Goal: Information Seeking & Learning: Learn about a topic

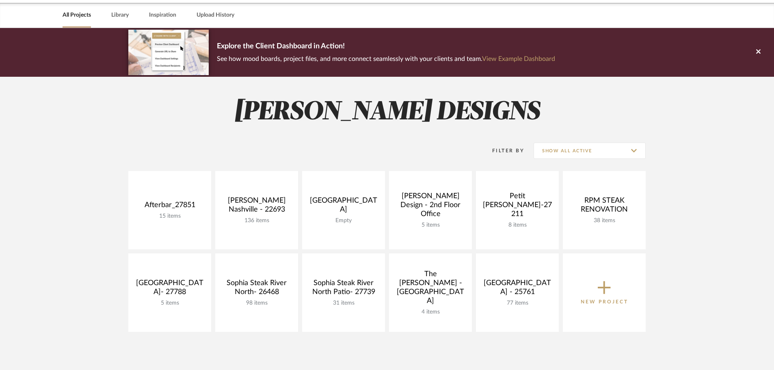
scroll to position [41, 0]
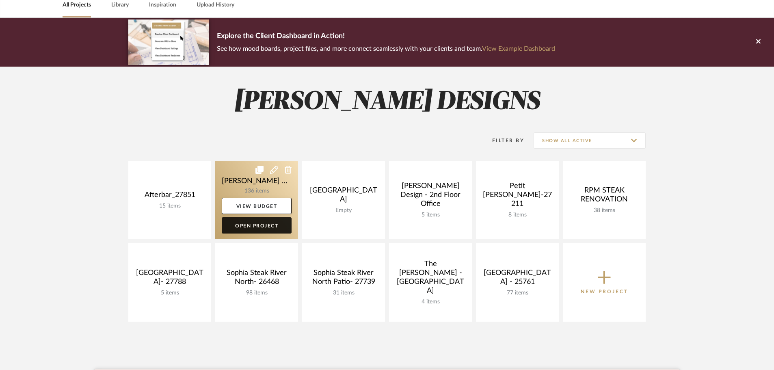
click at [267, 227] on link "Open Project" at bounding box center [257, 225] width 70 height 16
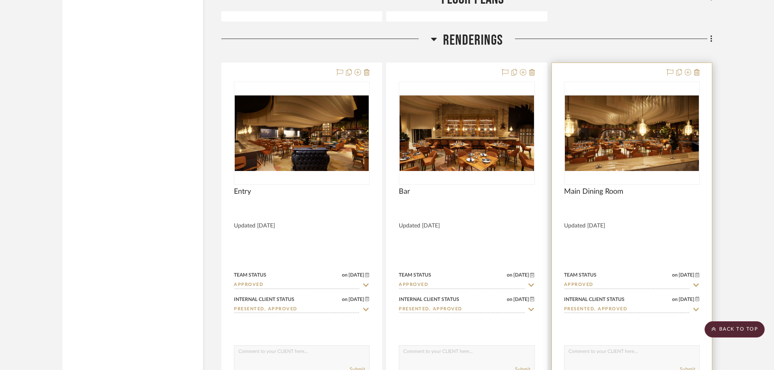
scroll to position [3698, 0]
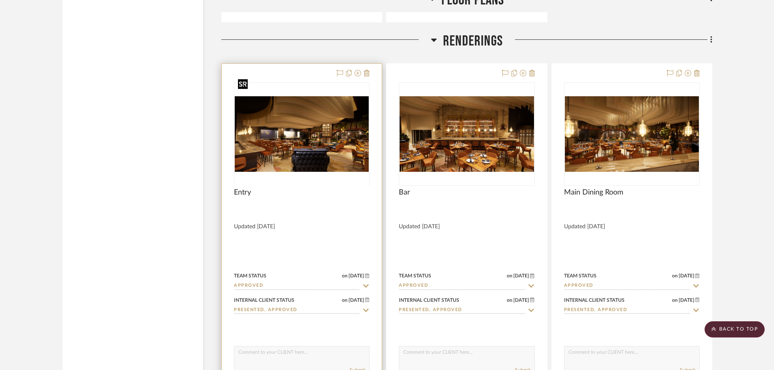
click at [264, 114] on img "0" at bounding box center [302, 134] width 134 height 76
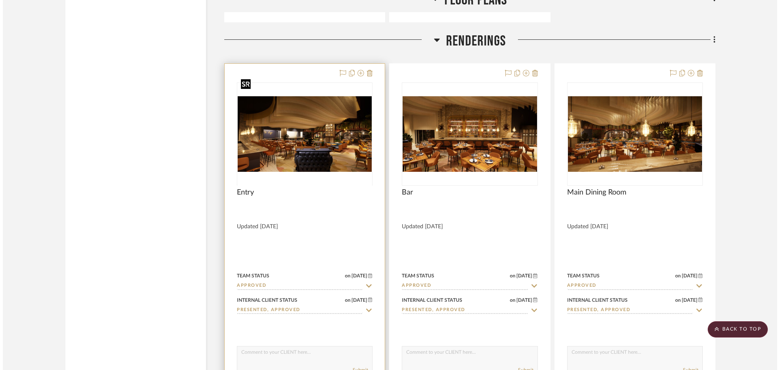
scroll to position [0, 0]
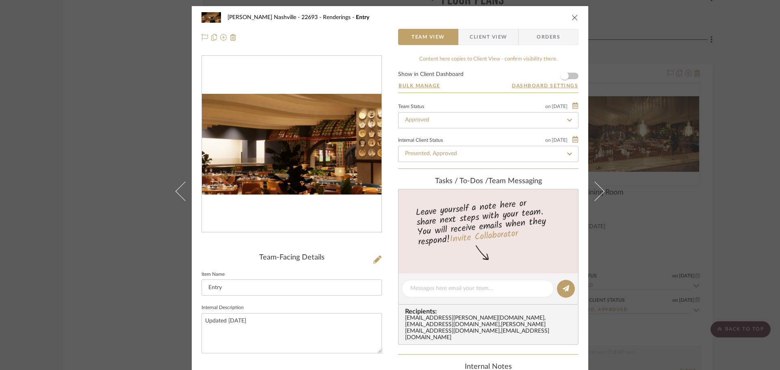
click at [296, 145] on img "0" at bounding box center [292, 144] width 180 height 101
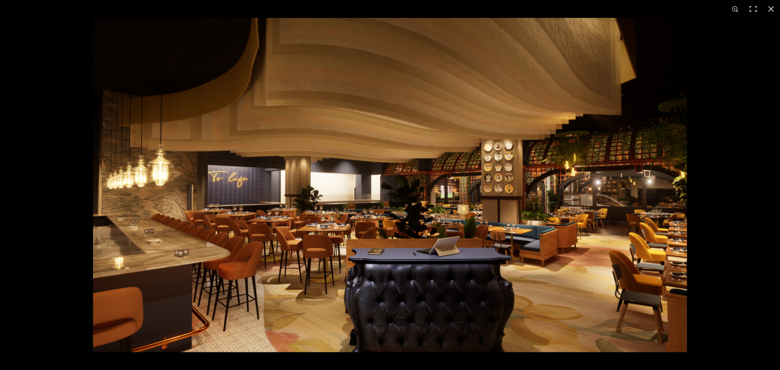
click at [234, 182] on img at bounding box center [390, 185] width 594 height 334
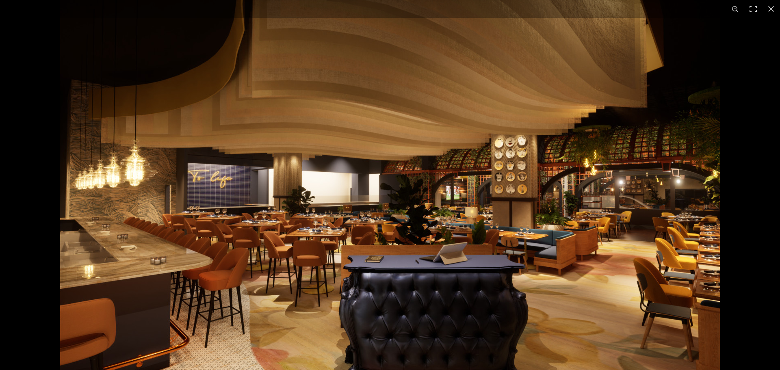
click at [217, 187] on img at bounding box center [390, 185] width 660 height 371
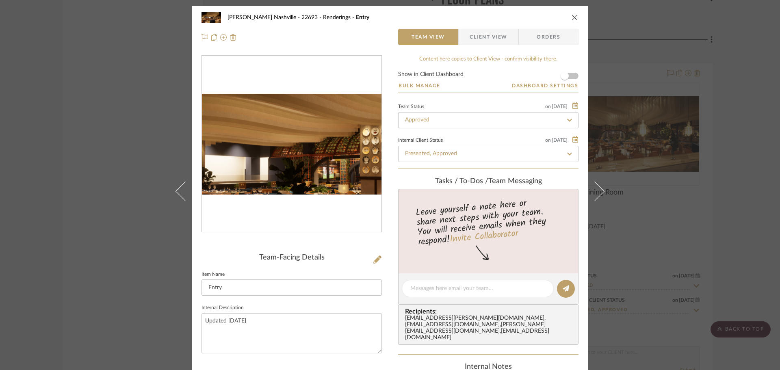
click at [294, 137] on img "0" at bounding box center [292, 144] width 180 height 101
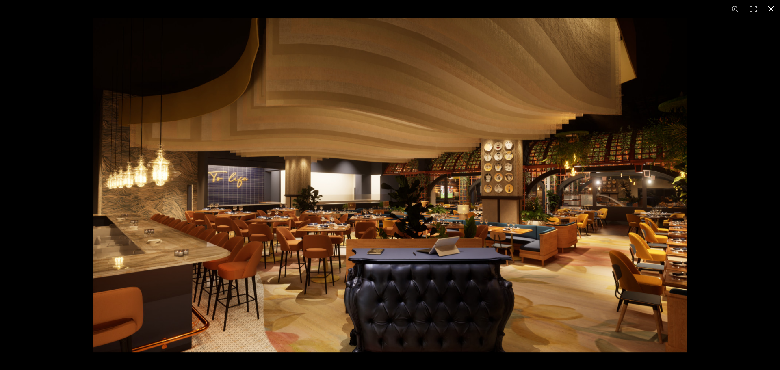
click at [714, 109] on div at bounding box center [483, 203] width 780 height 370
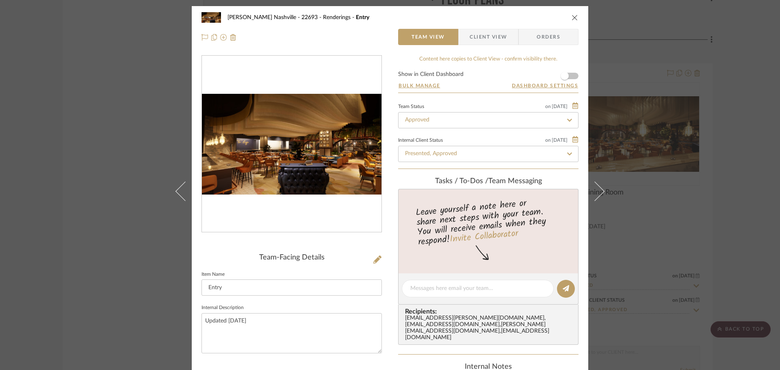
click at [575, 17] on icon "close" at bounding box center [575, 17] width 7 height 7
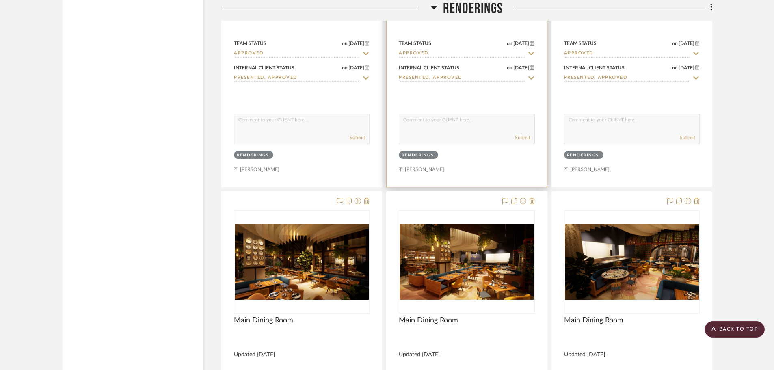
scroll to position [3982, 0]
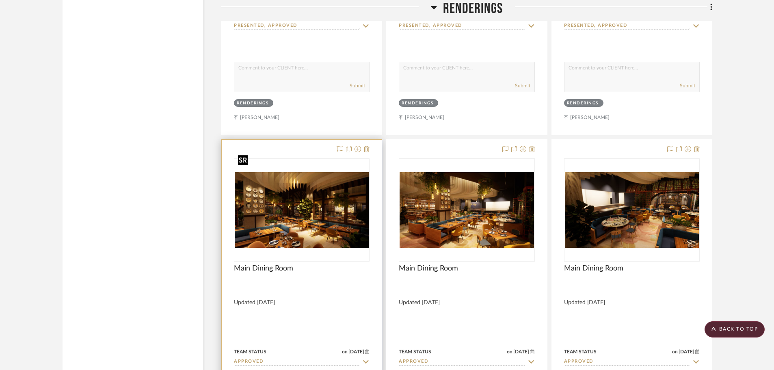
click at [306, 193] on img "0" at bounding box center [302, 210] width 134 height 76
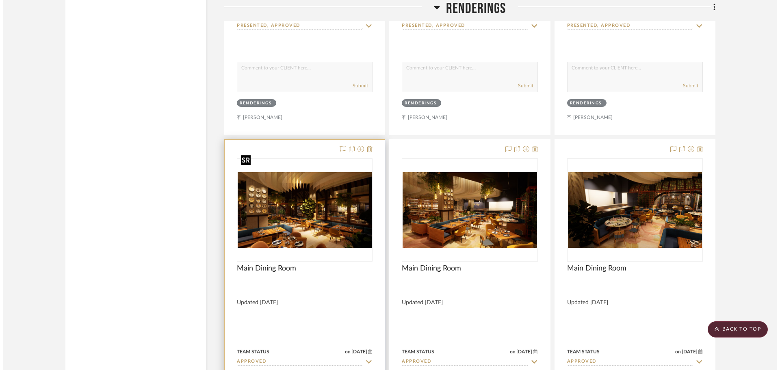
scroll to position [0, 0]
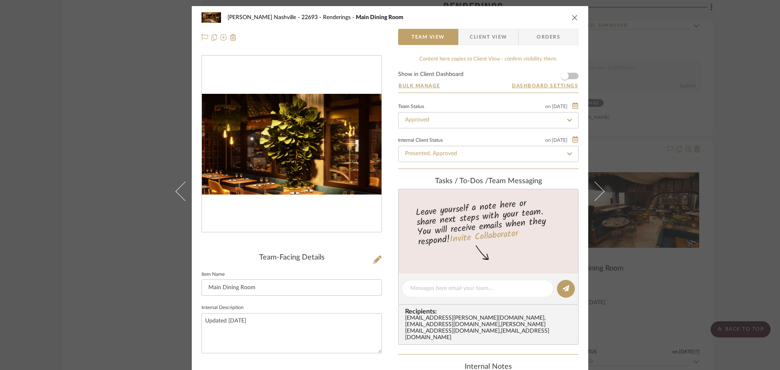
click at [293, 143] on img "0" at bounding box center [292, 144] width 180 height 101
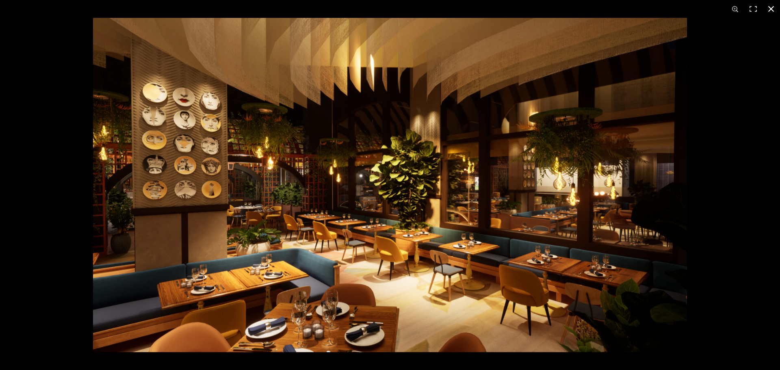
click at [766, 11] on button at bounding box center [771, 9] width 18 height 18
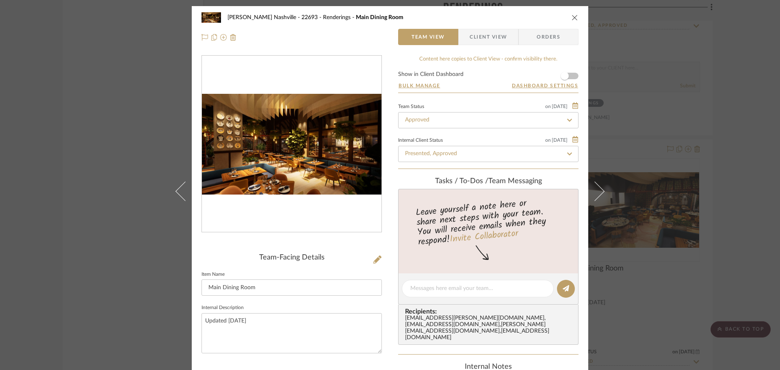
click at [163, 109] on div "[PERSON_NAME] Nashville - 22693 Renderings Main Dining Room Team View Client Vi…" at bounding box center [390, 185] width 780 height 370
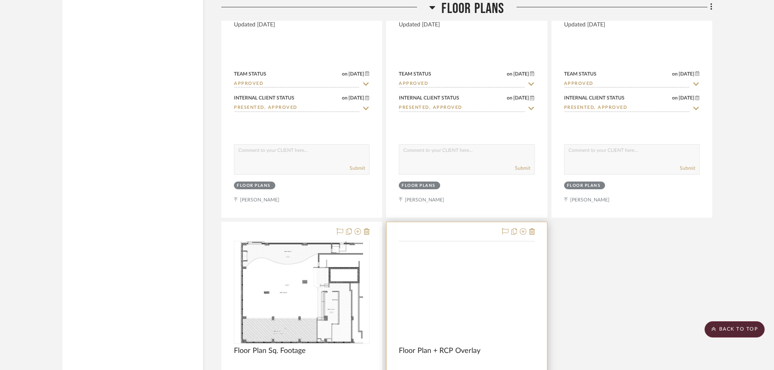
scroll to position [3169, 0]
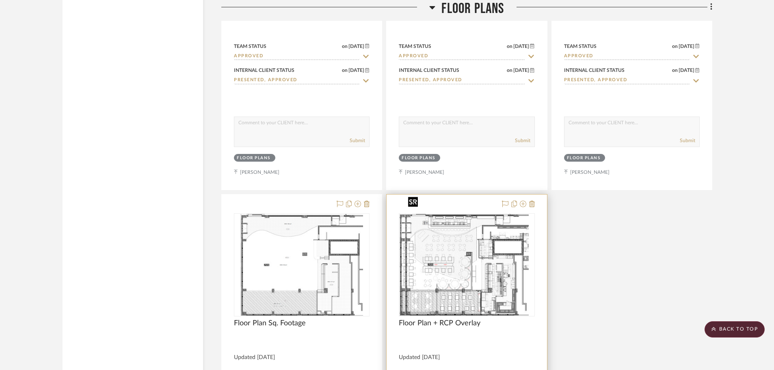
click at [449, 237] on div at bounding box center [467, 264] width 136 height 103
click at [456, 245] on img "0" at bounding box center [467, 265] width 124 height 102
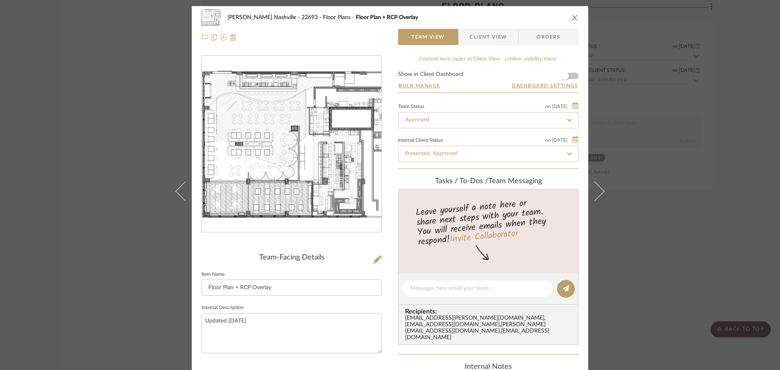
click at [308, 168] on img "0" at bounding box center [292, 144] width 180 height 147
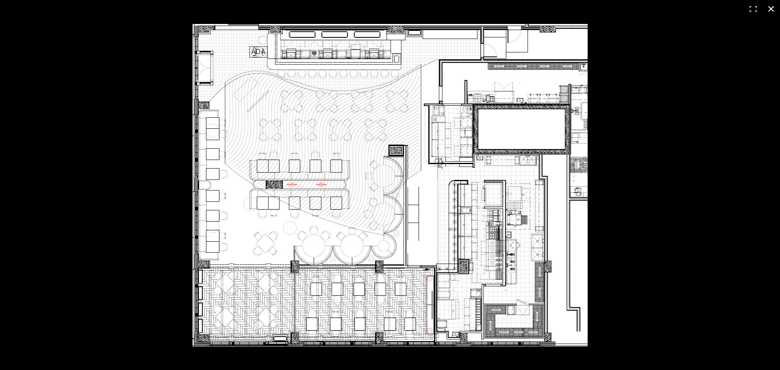
click at [771, 9] on button at bounding box center [771, 9] width 18 height 18
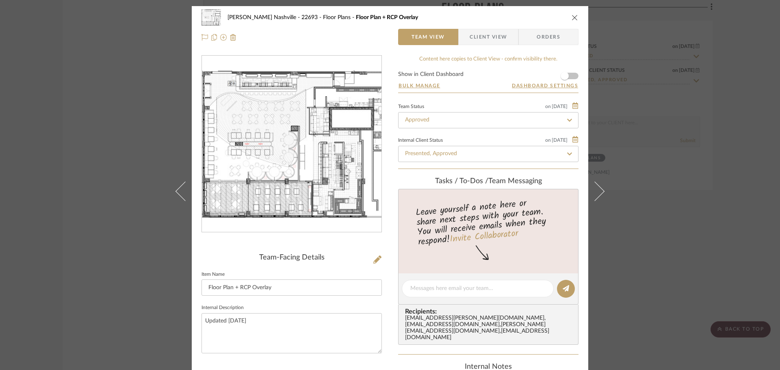
click at [111, 85] on div "[PERSON_NAME] Nashville - 22693 Floor Plans Floor Plan + RCP Overlay Team View …" at bounding box center [390, 185] width 780 height 370
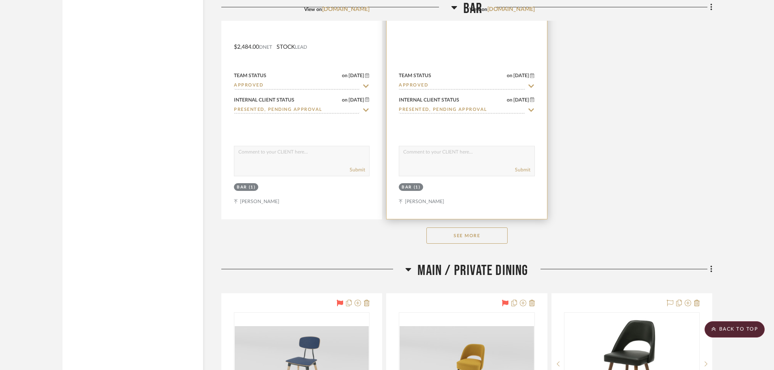
scroll to position [6176, 0]
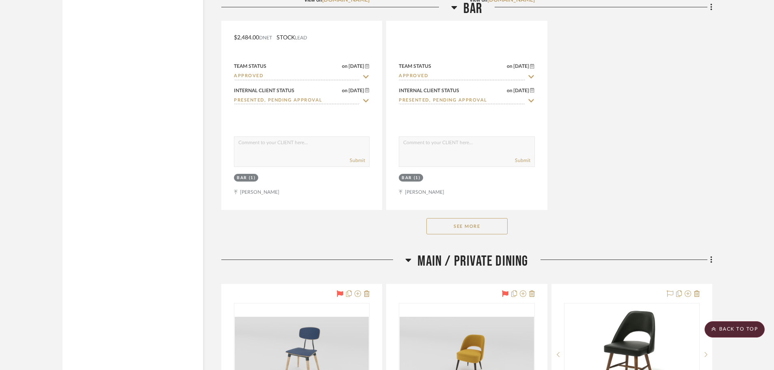
click at [474, 218] on button "See More" at bounding box center [467, 226] width 81 height 16
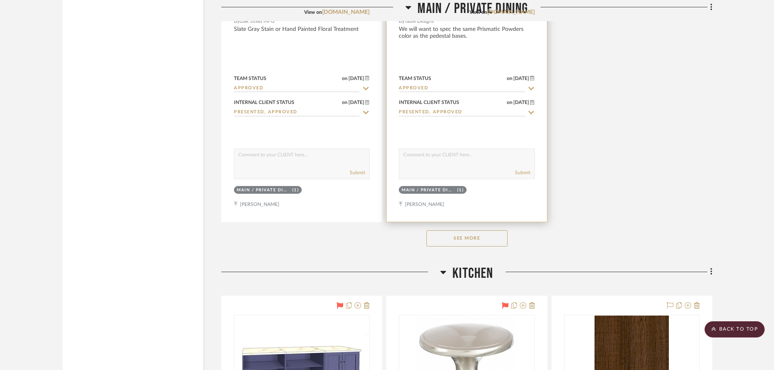
scroll to position [8046, 0]
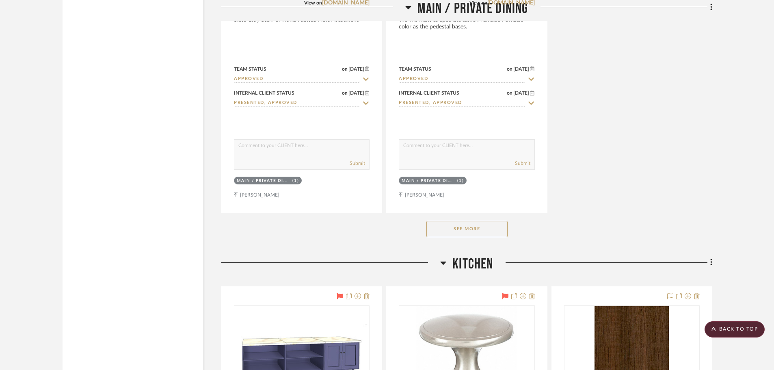
click at [476, 221] on button "See More" at bounding box center [467, 229] width 81 height 16
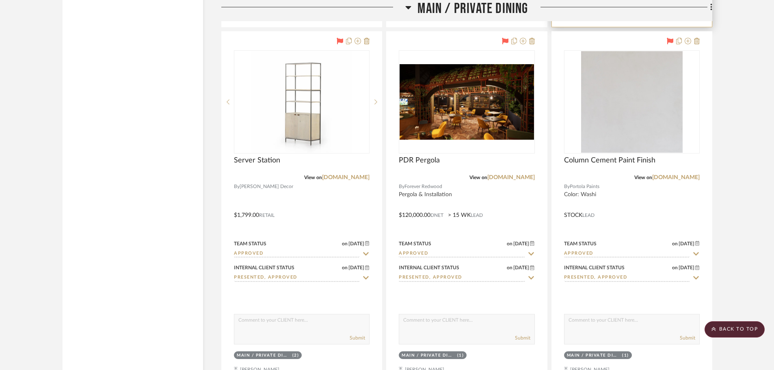
scroll to position [9671, 0]
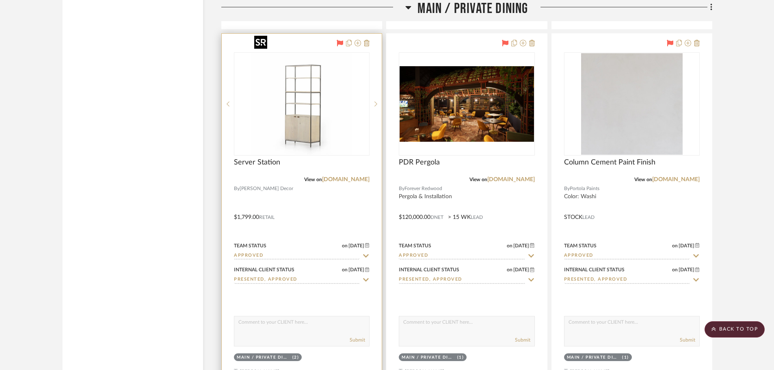
click at [290, 106] on img "0" at bounding box center [302, 104] width 102 height 102
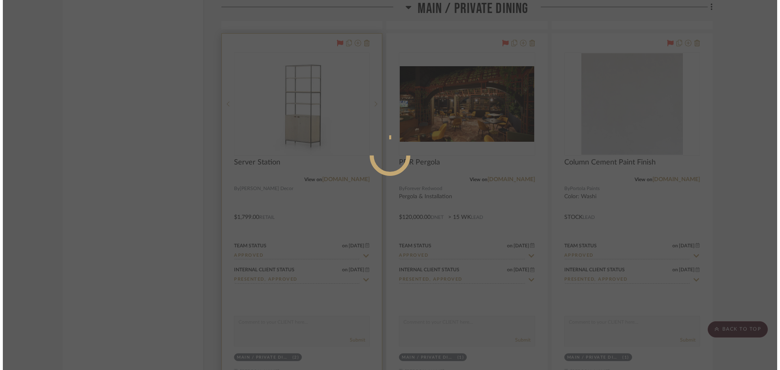
scroll to position [0, 0]
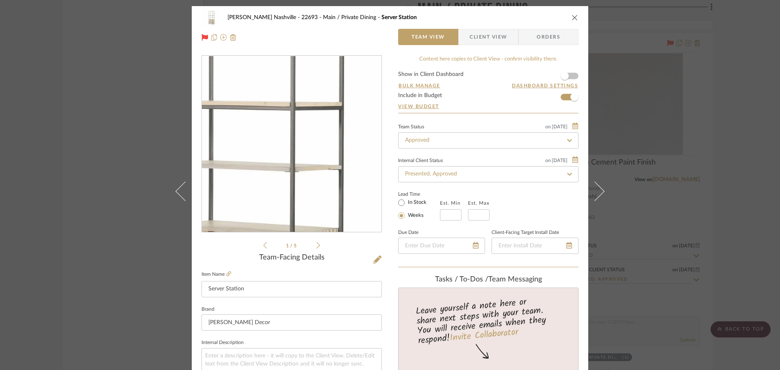
click at [301, 136] on img "0" at bounding box center [292, 144] width 176 height 176
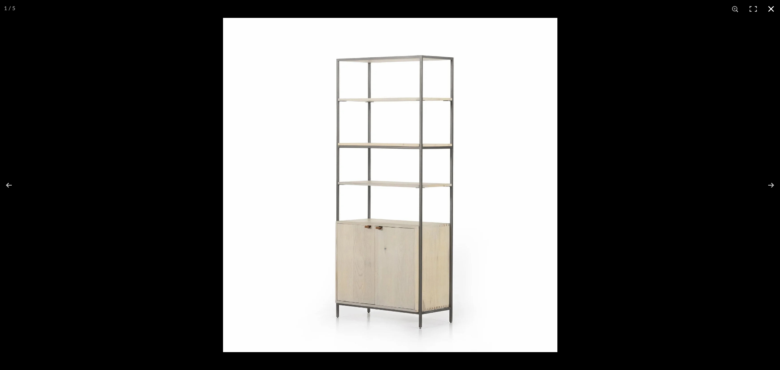
click at [128, 49] on div at bounding box center [390, 185] width 780 height 370
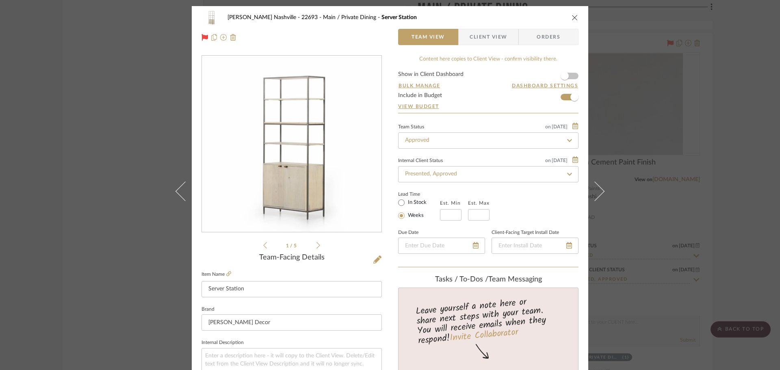
click at [115, 129] on div "[PERSON_NAME] Nashville - 22693 Main / Private Dining Server Station Team View …" at bounding box center [390, 185] width 780 height 370
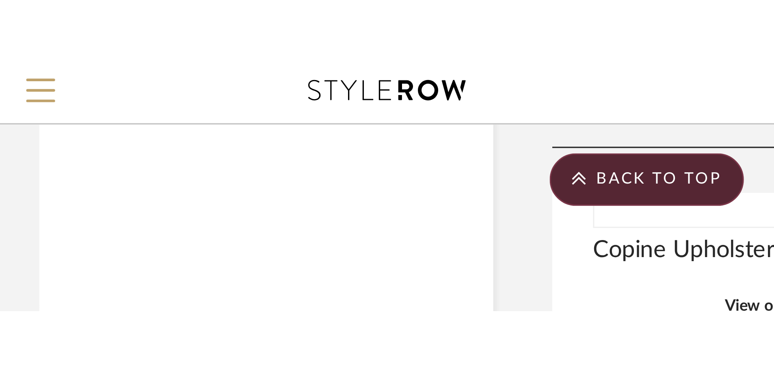
scroll to position [7192, 0]
